Goal: Navigation & Orientation: Find specific page/section

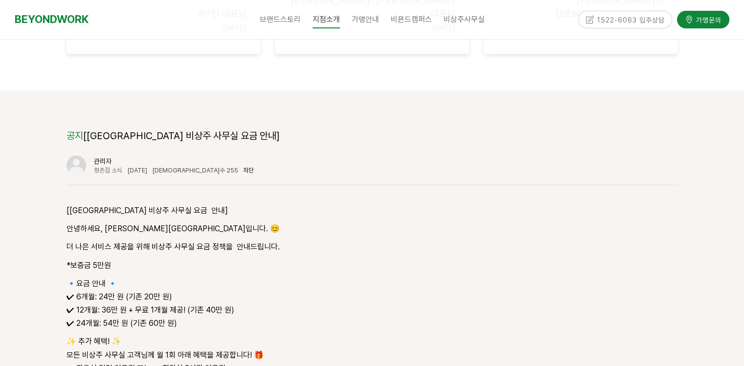
scroll to position [1223, 0]
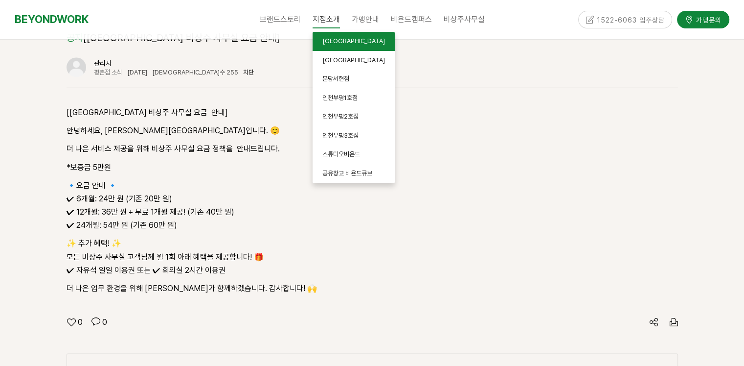
click at [353, 46] on link "[GEOGRAPHIC_DATA]" at bounding box center [354, 41] width 82 height 19
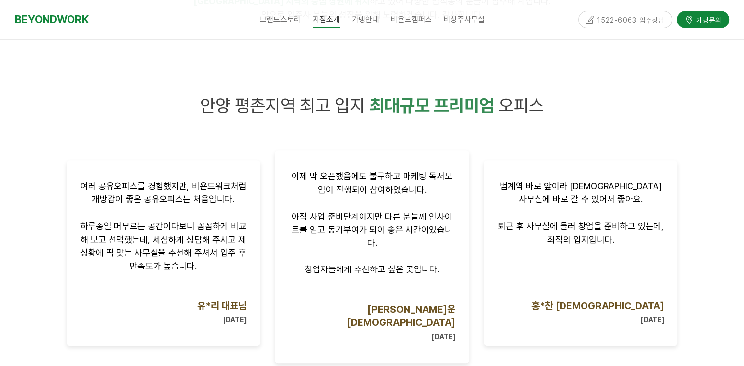
scroll to position [724, 0]
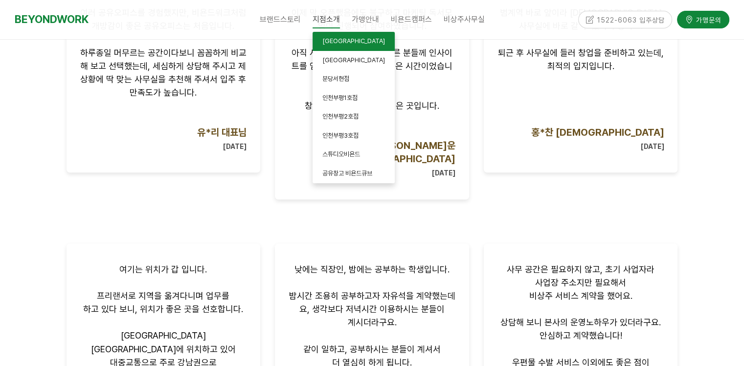
click at [364, 41] on link "[GEOGRAPHIC_DATA]" at bounding box center [354, 41] width 82 height 19
